Goal: Task Accomplishment & Management: Use online tool/utility

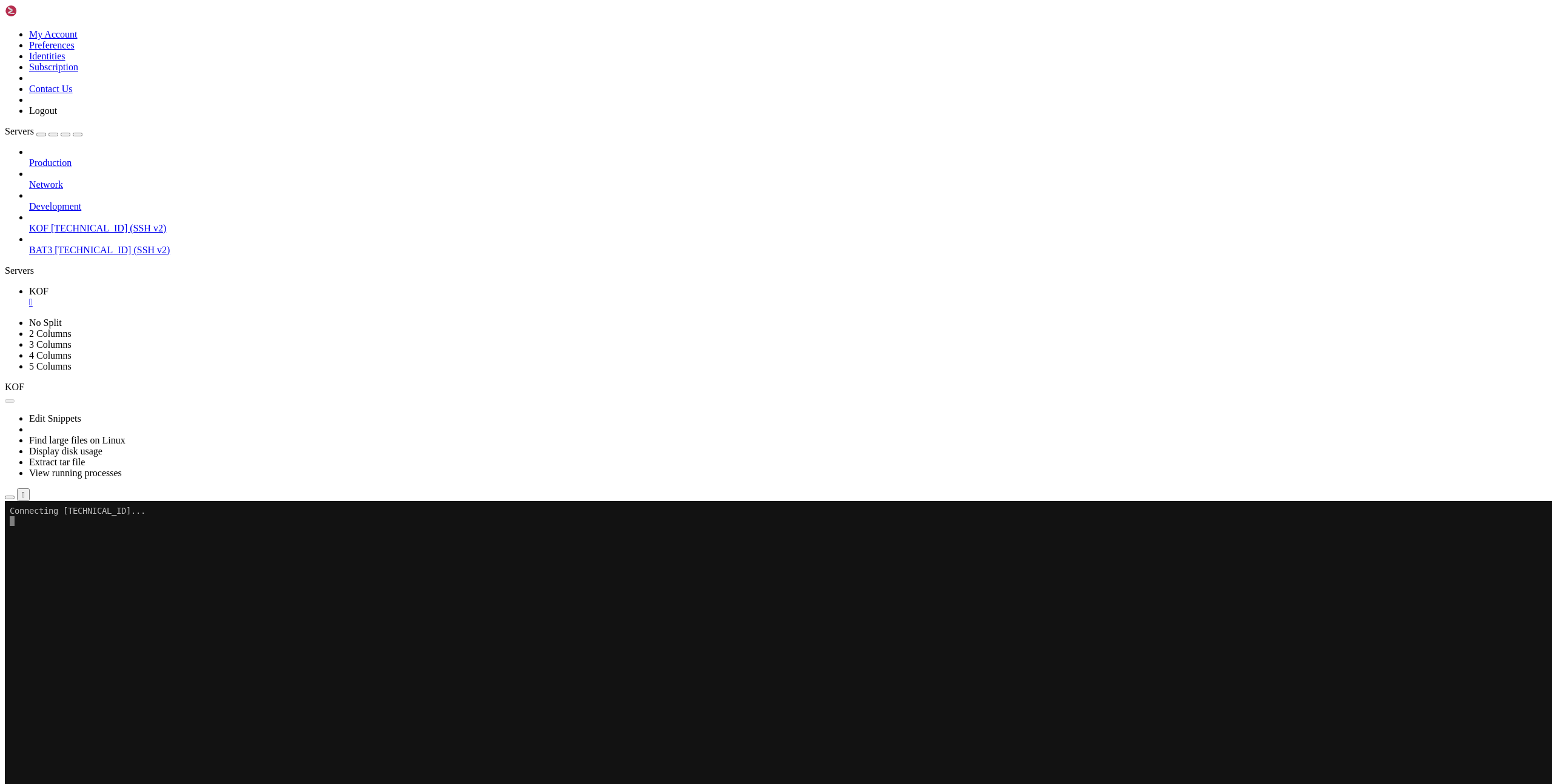
scroll to position [9, 0]
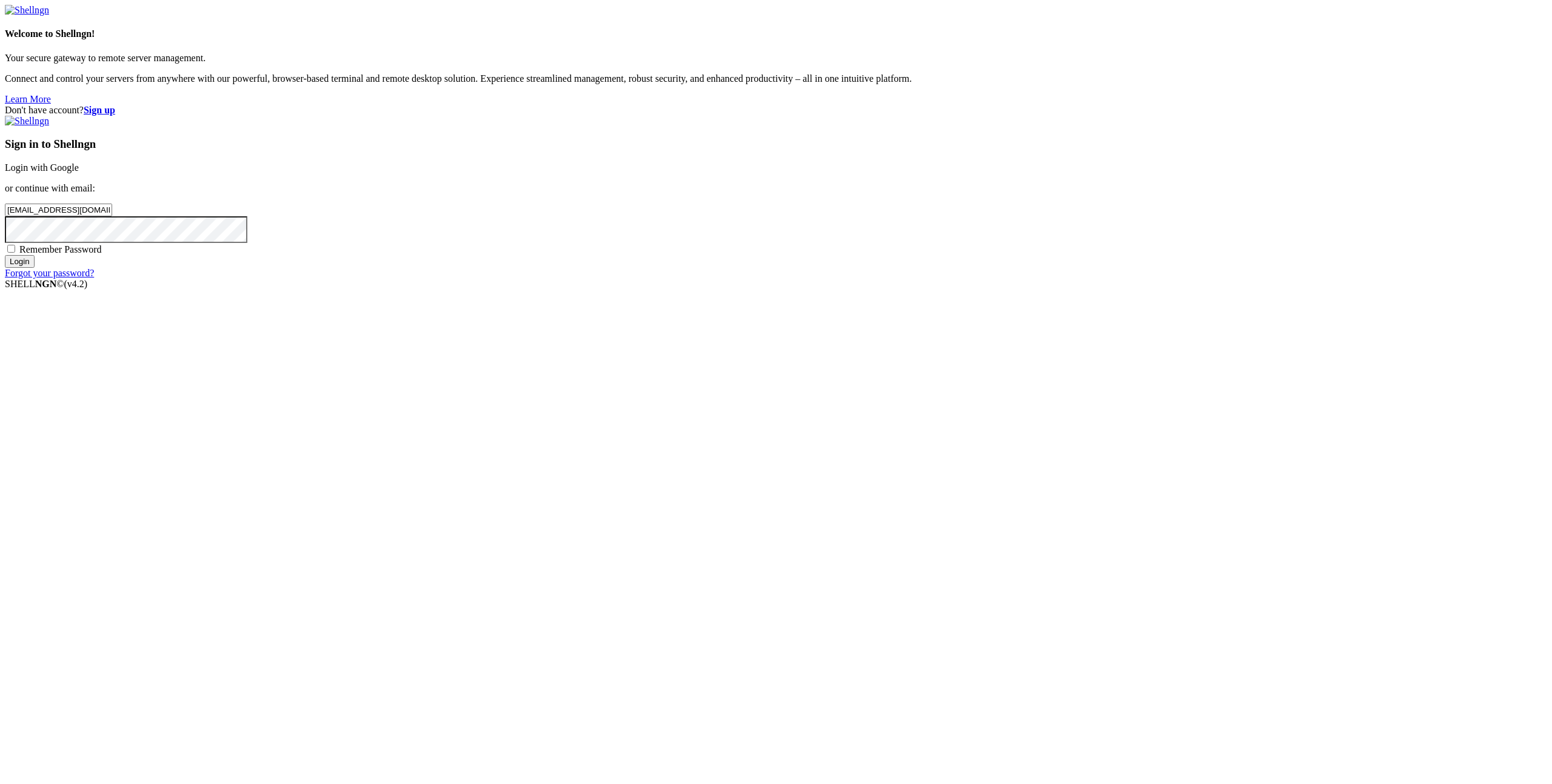
click at [34, 268] on input "Login" at bounding box center [20, 262] width 29 height 13
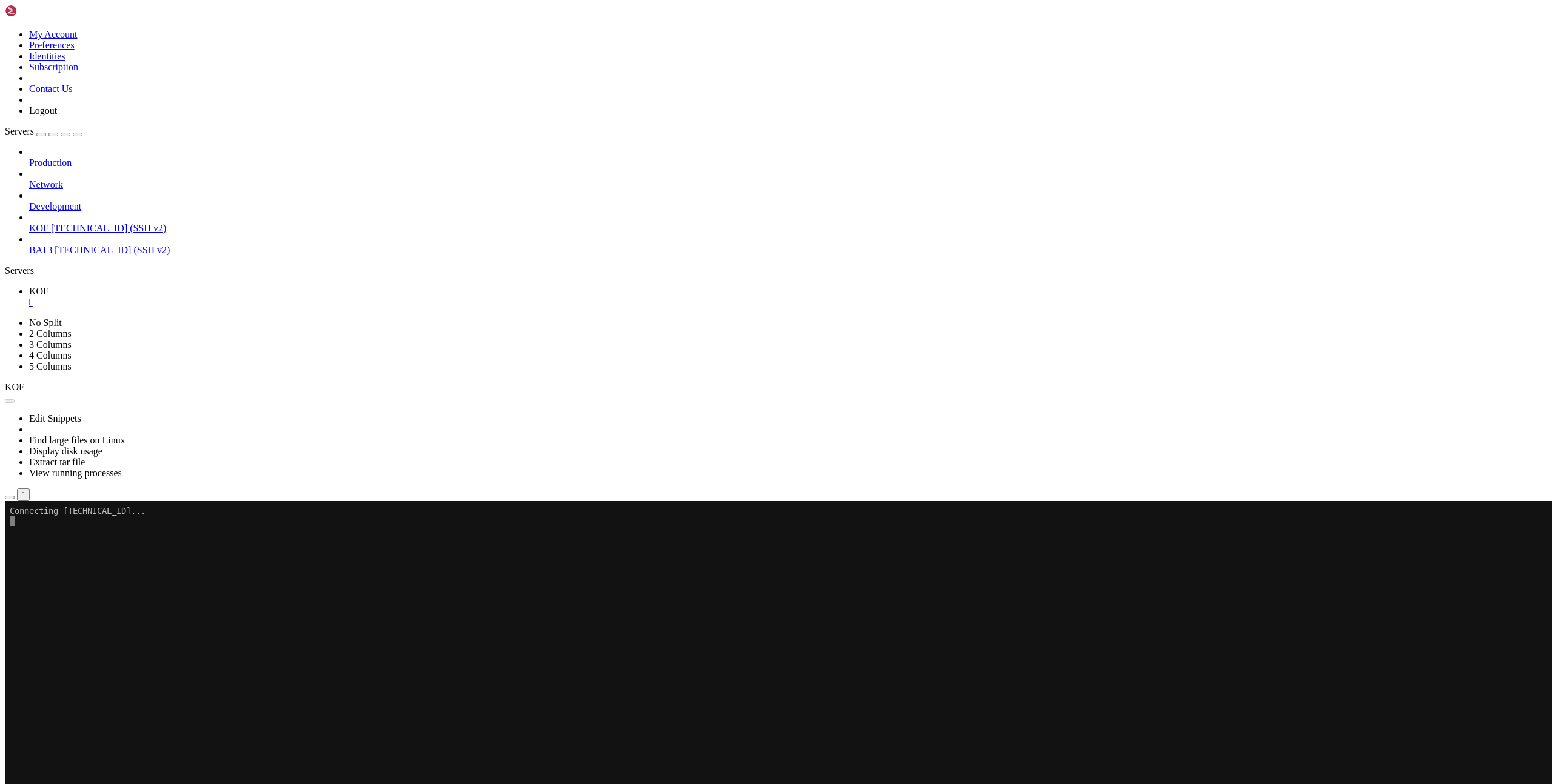
scroll to position [504, 0]
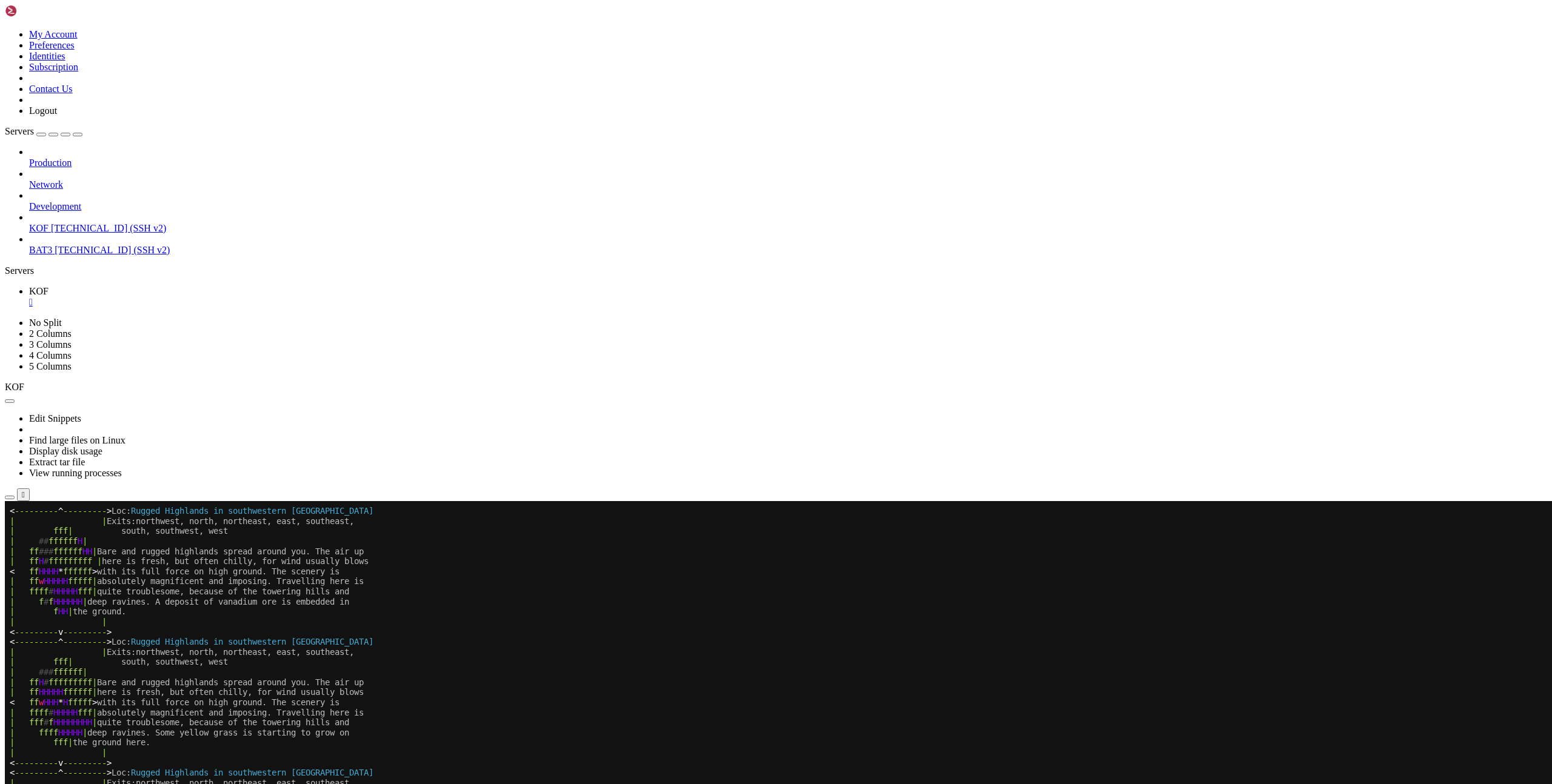
click at [938, 597] on x-row "| f # f HHHHHH | deep ravines. A deposit of vanadium ore is embedded in" at bounding box center [704, 602] width 1388 height 11
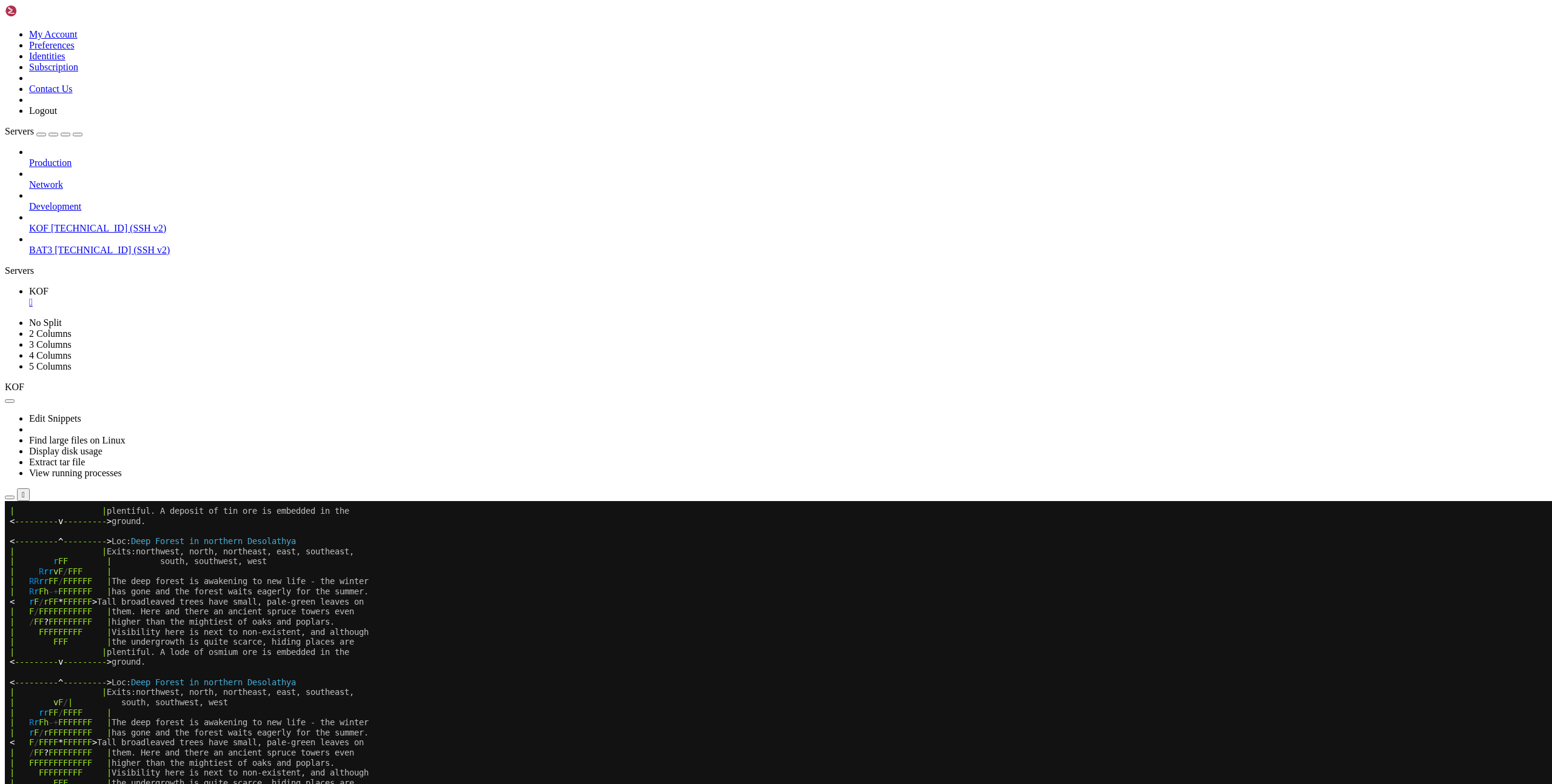
scroll to position [625, 0]
